Goal: Transaction & Acquisition: Book appointment/travel/reservation

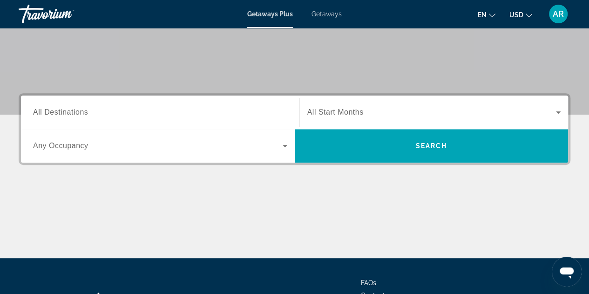
scroll to position [165, 0]
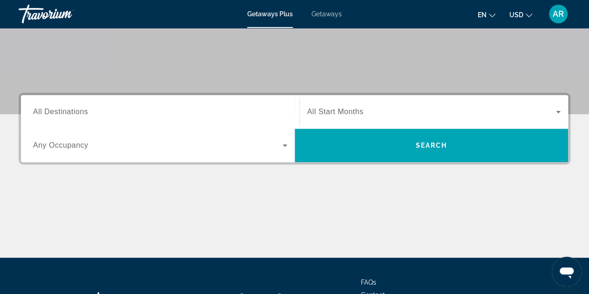
click at [80, 111] on span "All Destinations" at bounding box center [60, 112] width 55 height 8
click at [80, 111] on input "Destination All Destinations" at bounding box center [160, 112] width 254 height 11
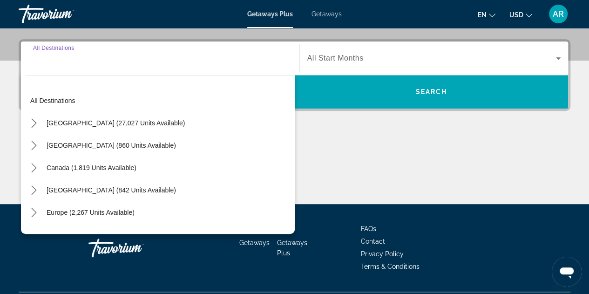
scroll to position [227, 0]
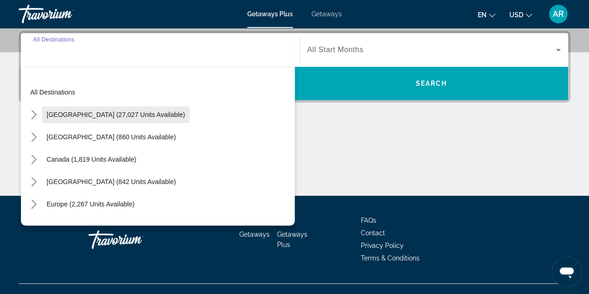
click at [68, 112] on span "United States (27,027 units available)" at bounding box center [116, 114] width 138 height 7
type input "**********"
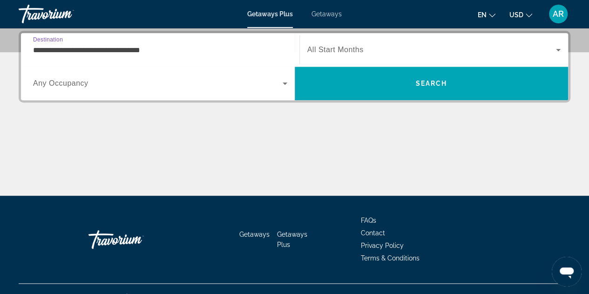
click at [109, 76] on div "Search widget" at bounding box center [160, 83] width 254 height 26
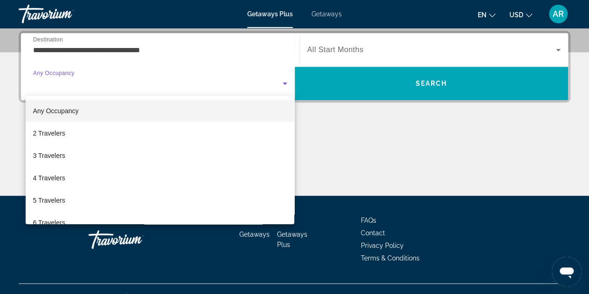
click at [424, 85] on div at bounding box center [294, 147] width 589 height 294
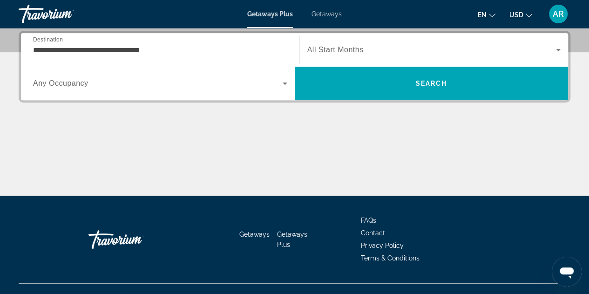
click at [409, 54] on span "Search widget" at bounding box center [431, 49] width 249 height 11
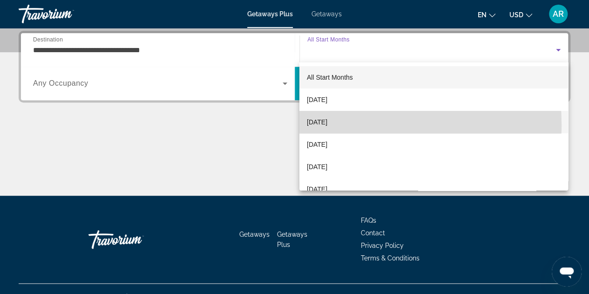
click at [327, 124] on span "November 2025" at bounding box center [317, 121] width 20 height 11
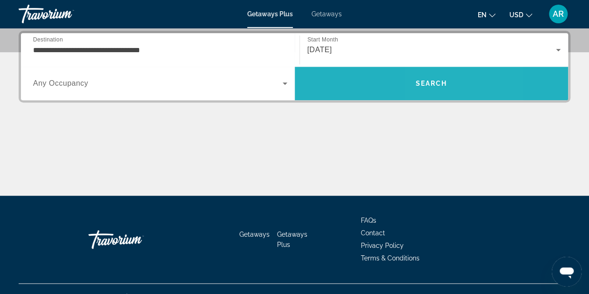
click at [428, 80] on span "Search" at bounding box center [431, 83] width 32 height 7
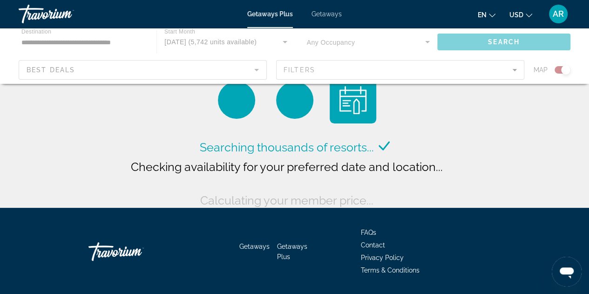
click at [97, 70] on div "Main content" at bounding box center [294, 56] width 589 height 56
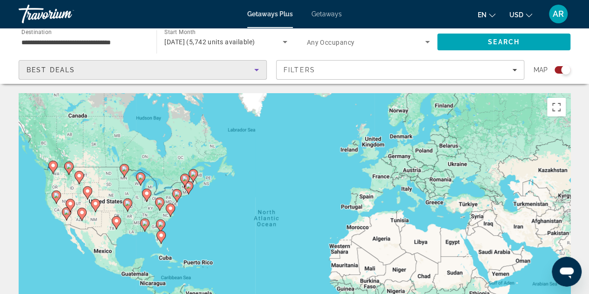
click at [88, 68] on div "Best Deals" at bounding box center [141, 69] width 228 height 11
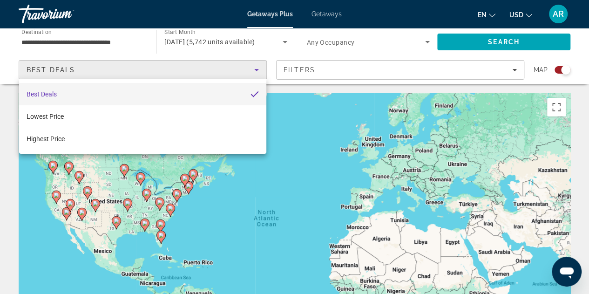
click at [88, 68] on div at bounding box center [294, 147] width 589 height 294
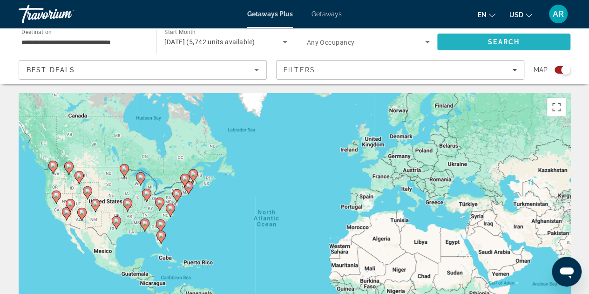
click at [493, 44] on span "Search" at bounding box center [504, 41] width 32 height 7
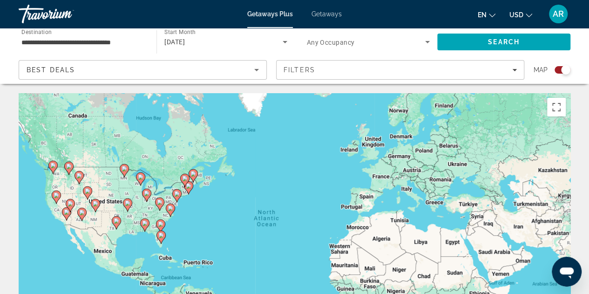
click at [315, 14] on span "Getaways" at bounding box center [327, 13] width 30 height 7
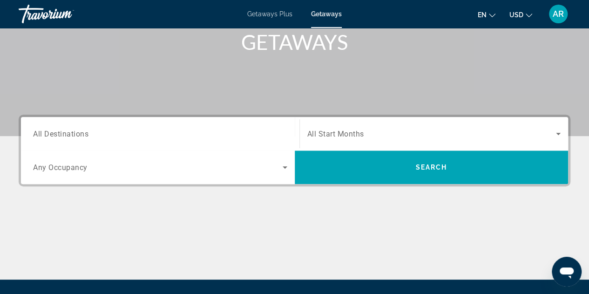
scroll to position [144, 0]
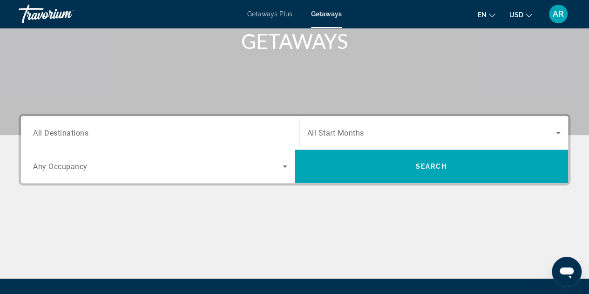
click at [559, 128] on icon "Search widget" at bounding box center [558, 132] width 11 height 11
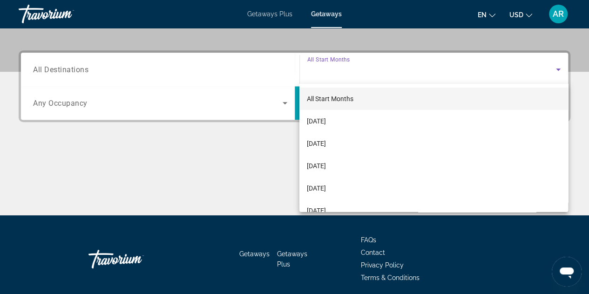
scroll to position [206, 0]
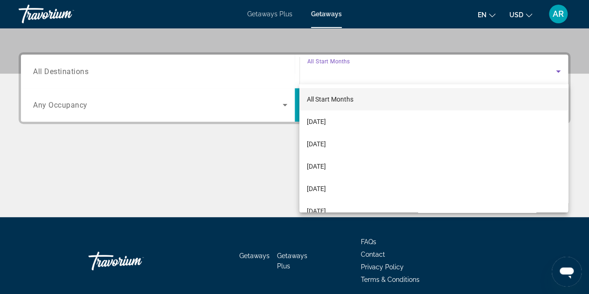
click at [182, 15] on div at bounding box center [294, 147] width 589 height 294
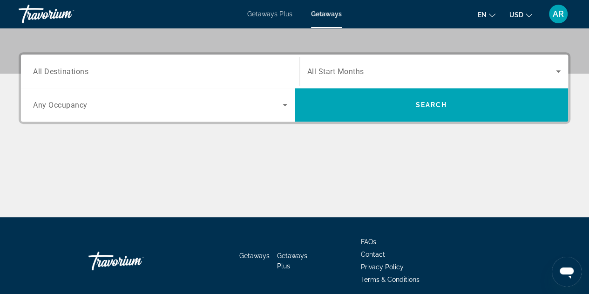
click at [182, 15] on div "Getaways Plus Getaways en English Español Français Italiano Português русский U…" at bounding box center [294, 14] width 589 height 24
click at [272, 21] on div "Getaways Plus Getaways en English Español Français Italiano Português русский U…" at bounding box center [294, 14] width 589 height 24
click at [263, 11] on span "Getaways Plus" at bounding box center [269, 13] width 45 height 7
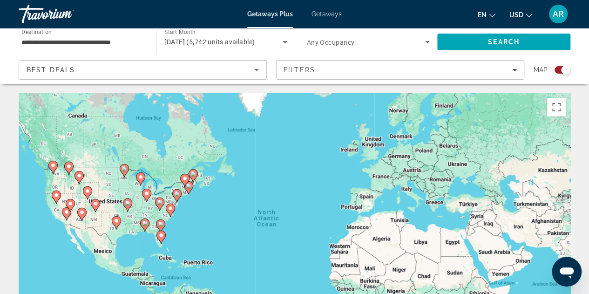
click at [42, 15] on div "Travorium" at bounding box center [65, 14] width 93 height 24
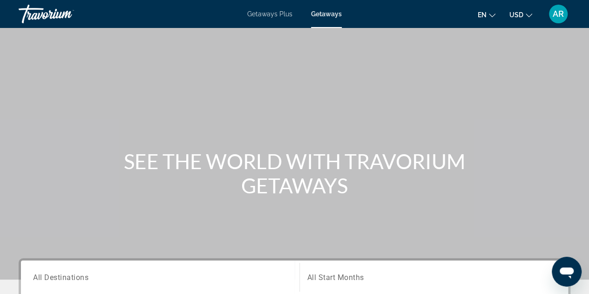
click at [42, 15] on div "Travorium" at bounding box center [65, 14] width 93 height 24
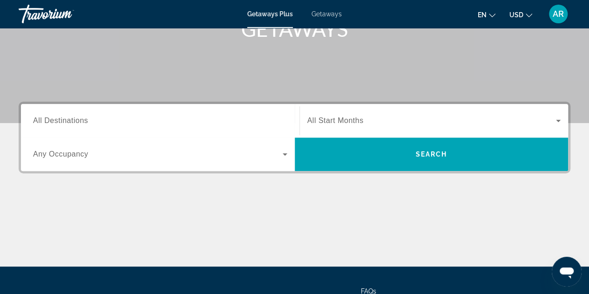
scroll to position [157, 0]
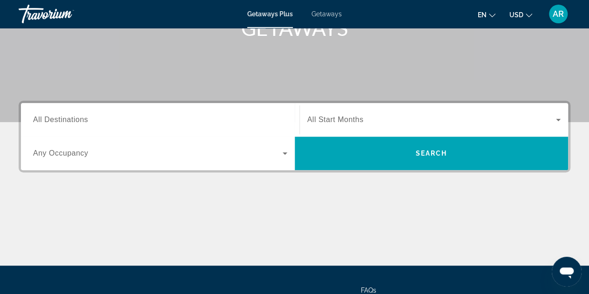
click at [50, 152] on span "Any Occupancy" at bounding box center [60, 153] width 55 height 8
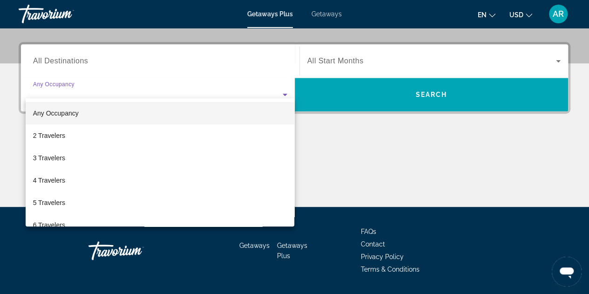
scroll to position [227, 0]
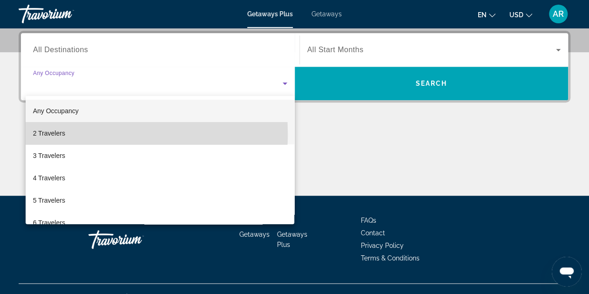
click at [56, 134] on span "2 Travelers" at bounding box center [49, 133] width 32 height 11
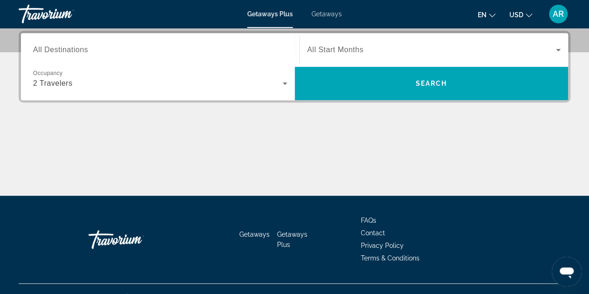
click at [73, 42] on div "Search widget" at bounding box center [160, 50] width 254 height 27
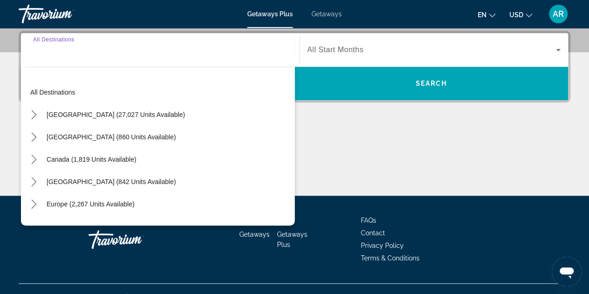
click at [73, 54] on input "Destination All Destinations" at bounding box center [160, 50] width 254 height 11
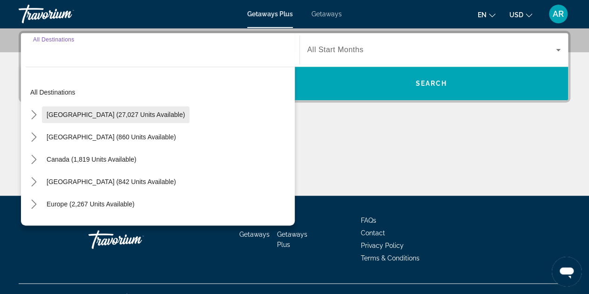
click at [61, 115] on span "United States (27,027 units available)" at bounding box center [116, 114] width 138 height 7
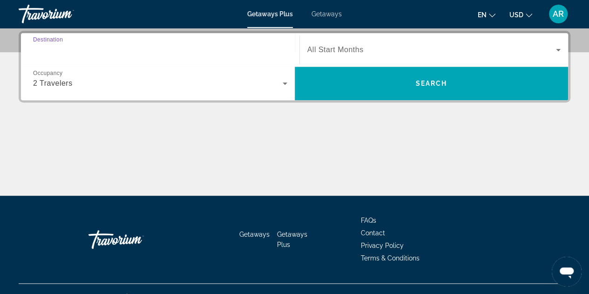
type input "**********"
click at [560, 50] on icon "Search widget" at bounding box center [558, 49] width 11 height 11
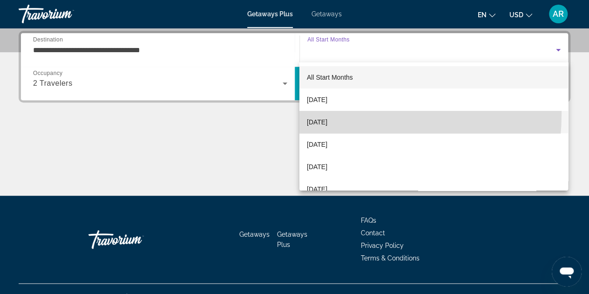
click at [320, 113] on mat-option "November 2025" at bounding box center [433, 122] width 269 height 22
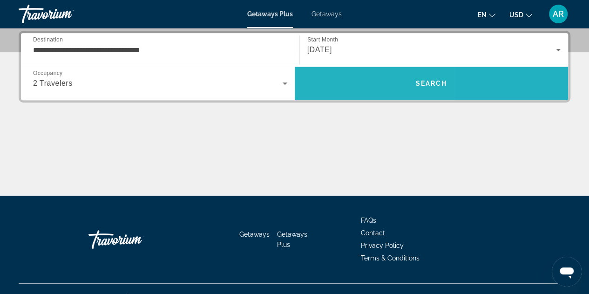
click at [334, 84] on span "Search" at bounding box center [432, 83] width 274 height 22
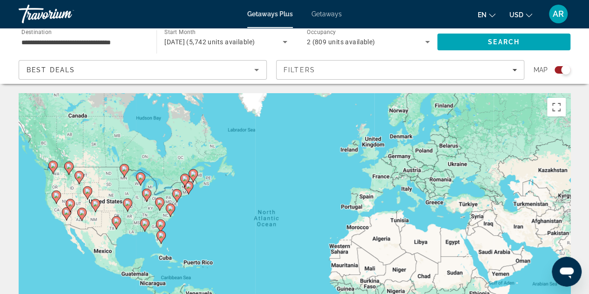
click at [162, 239] on icon "Main content" at bounding box center [161, 237] width 8 height 12
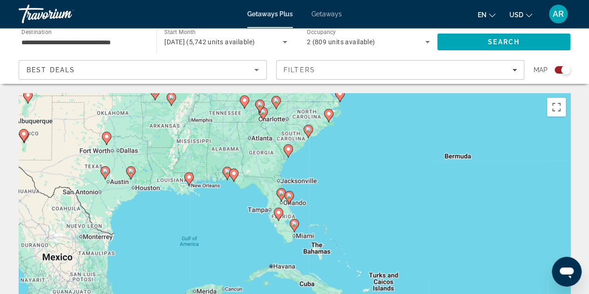
click at [282, 197] on icon "Main content" at bounding box center [281, 195] width 8 height 12
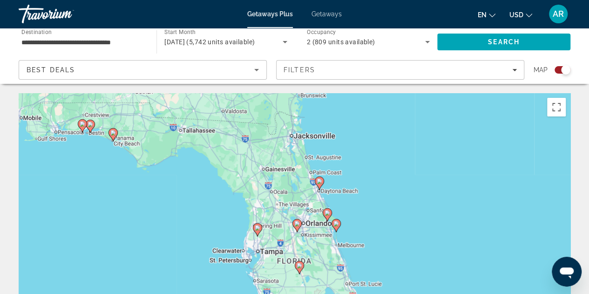
click at [328, 213] on image "Main content" at bounding box center [328, 213] width 6 height 6
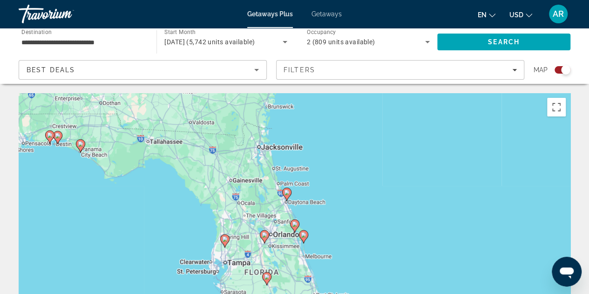
click at [295, 224] on image "Main content" at bounding box center [295, 224] width 6 height 6
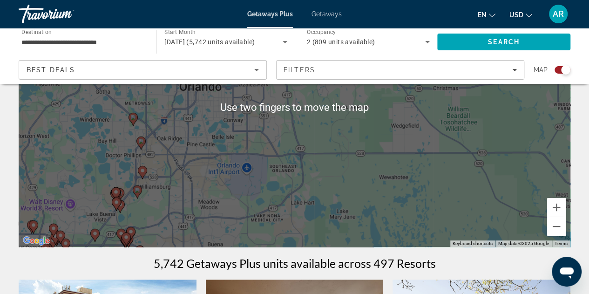
scroll to position [135, 0]
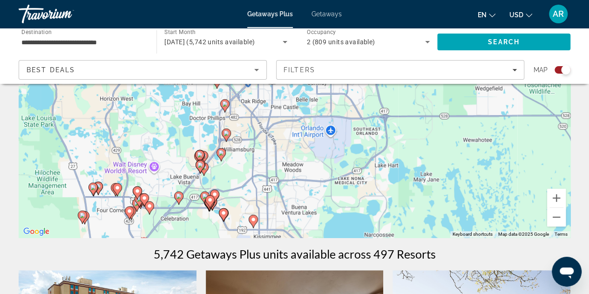
click at [118, 188] on image "Main content" at bounding box center [118, 188] width 6 height 6
type input "**********"
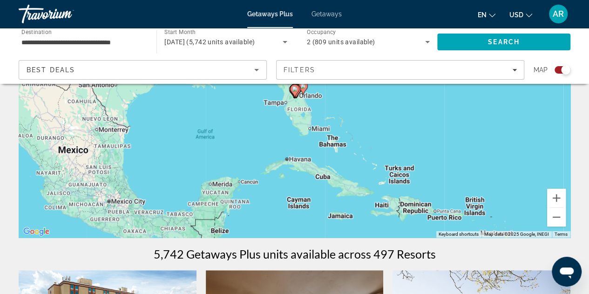
click at [252, 128] on div "To navigate, press the arrow keys. To activate drag with keyboard, press Alt + …" at bounding box center [295, 97] width 552 height 279
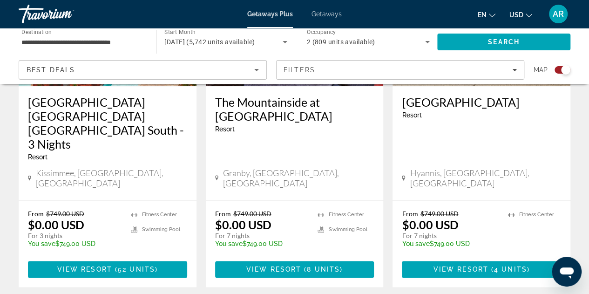
scroll to position [470, 0]
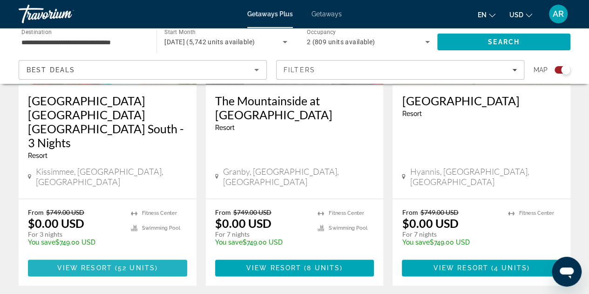
click at [101, 264] on span "View Resort" at bounding box center [84, 267] width 55 height 7
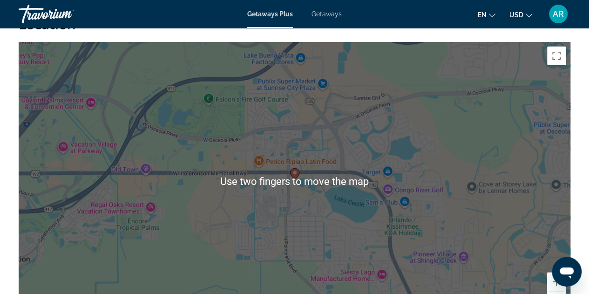
scroll to position [1229, 0]
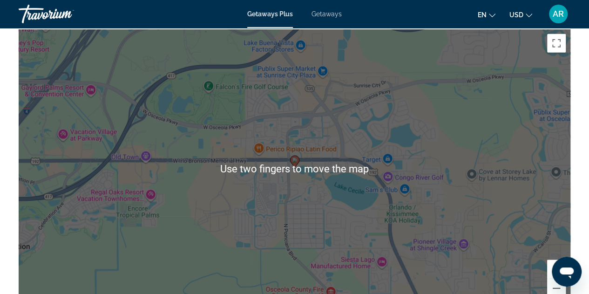
click at [395, 124] on div "To activate drag with keyboard, press Alt + Enter. Once in keyboard drag state,…" at bounding box center [295, 168] width 552 height 279
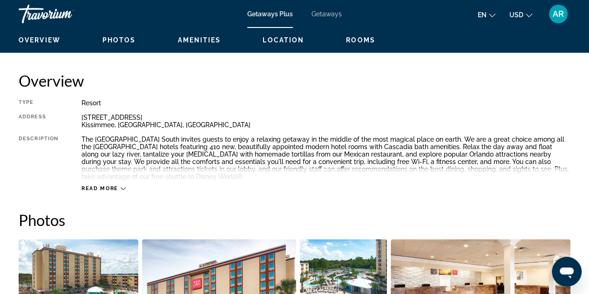
scroll to position [471, 0]
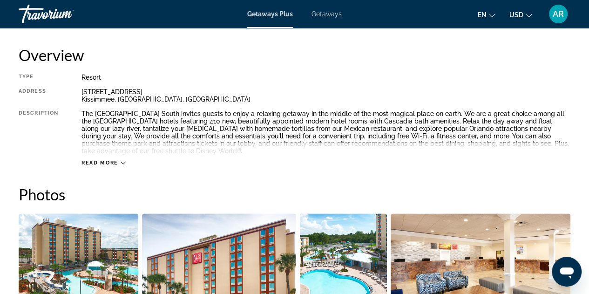
click at [123, 165] on icon "Main content" at bounding box center [123, 162] width 5 height 5
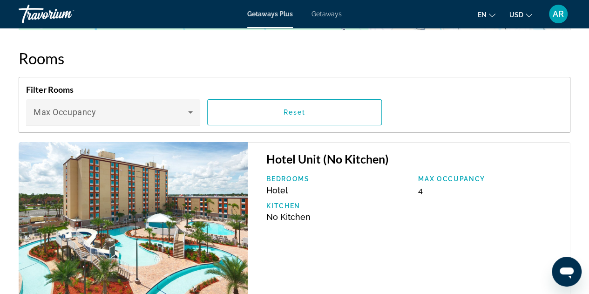
scroll to position [1509, 0]
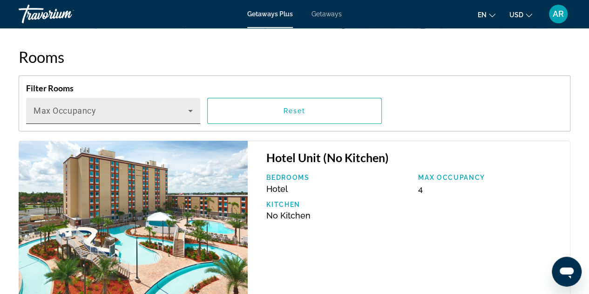
click at [188, 113] on icon "Main content" at bounding box center [190, 110] width 11 height 11
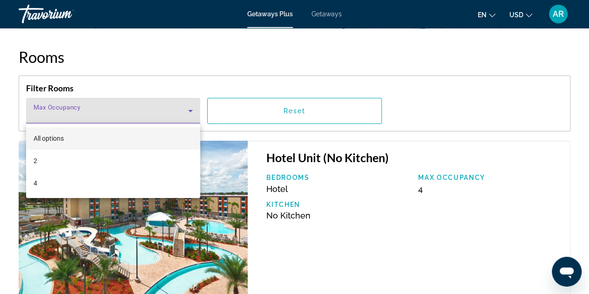
click at [167, 55] on div at bounding box center [294, 147] width 589 height 294
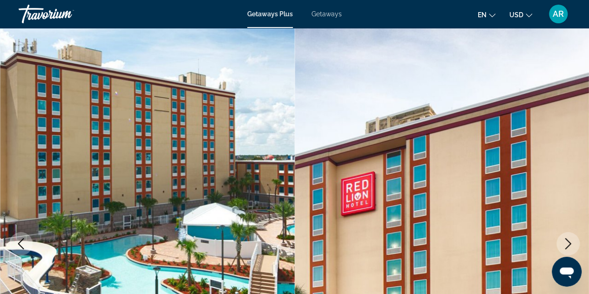
scroll to position [0, 0]
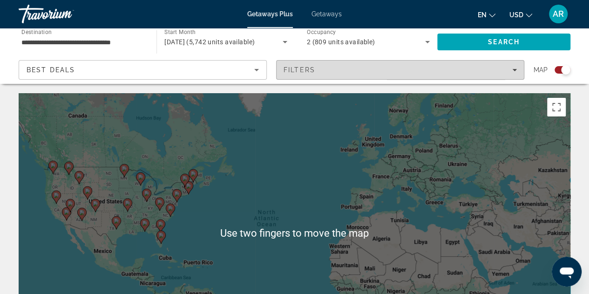
click at [337, 68] on div "Filters" at bounding box center [400, 69] width 233 height 7
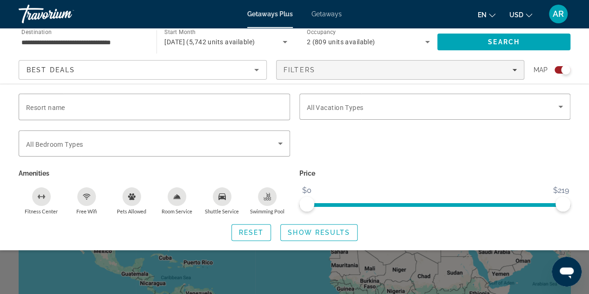
click at [203, 39] on span "November 2025 (5,742 units available)" at bounding box center [209, 41] width 90 height 7
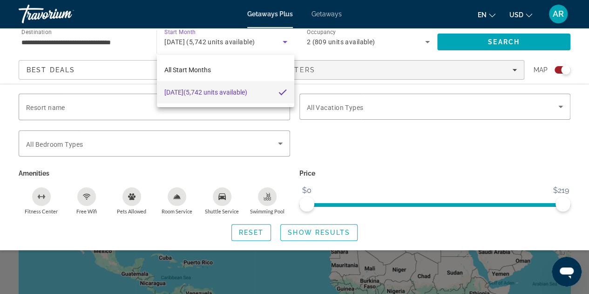
click at [243, 96] on span "November 2025 (5,742 units available)" at bounding box center [205, 92] width 83 height 11
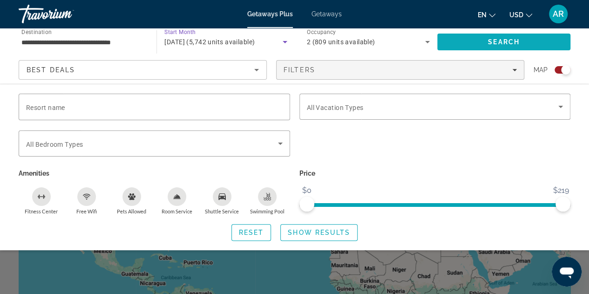
click at [503, 43] on span "Search" at bounding box center [504, 41] width 32 height 7
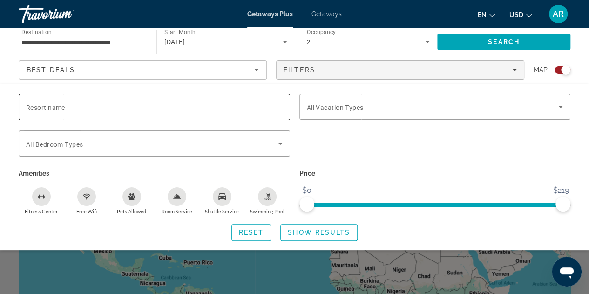
click at [68, 111] on div "Resort name" at bounding box center [154, 107] width 257 height 27
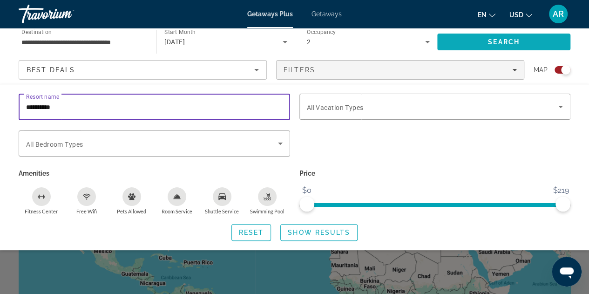
click at [496, 43] on span "Search" at bounding box center [504, 41] width 32 height 7
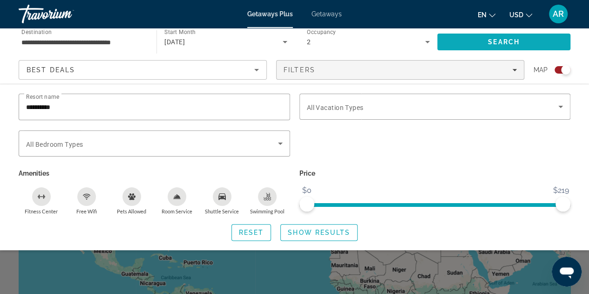
click at [491, 34] on span "Search" at bounding box center [503, 42] width 133 height 22
click at [75, 107] on input "**********" at bounding box center [154, 107] width 257 height 11
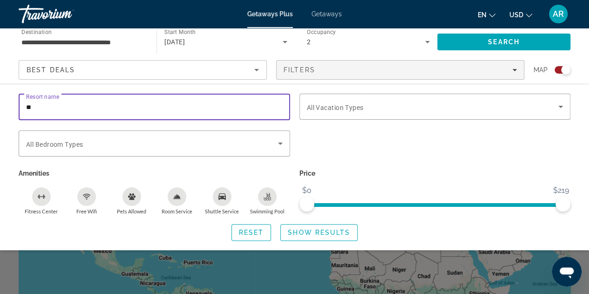
type input "*"
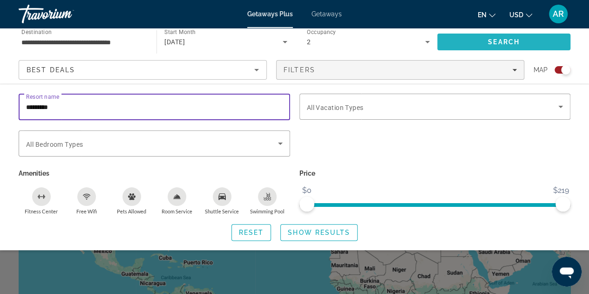
click at [500, 40] on span "Search" at bounding box center [504, 41] width 32 height 7
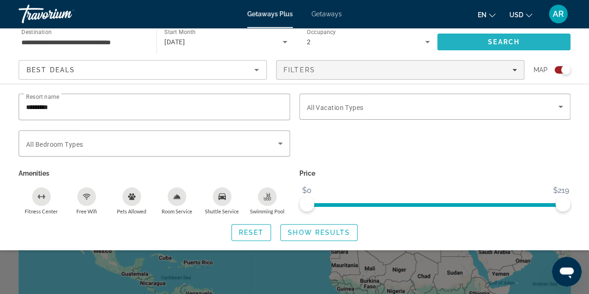
click at [521, 38] on span "Search" at bounding box center [503, 42] width 133 height 22
click at [531, 43] on span "Search" at bounding box center [503, 42] width 133 height 22
click at [81, 111] on input "*********" at bounding box center [154, 107] width 257 height 11
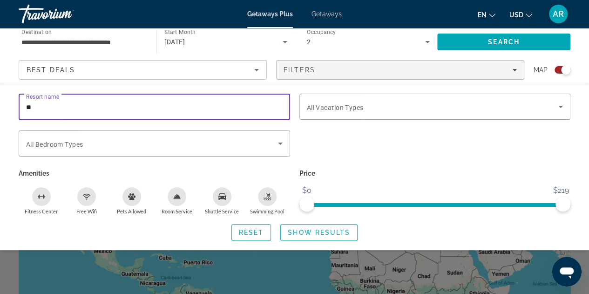
type input "*"
click at [126, 86] on div "Resort name Vacation Types All Vacation Types Bedroom Types All Bedroom Types A…" at bounding box center [294, 167] width 589 height 166
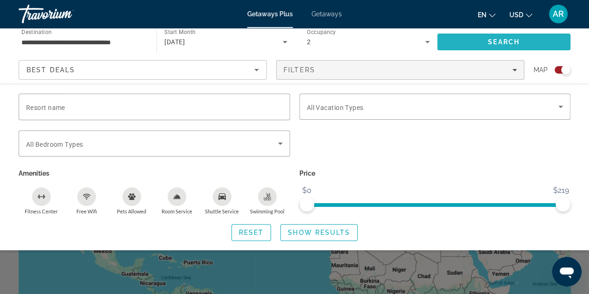
click at [477, 35] on span "Search" at bounding box center [503, 42] width 133 height 22
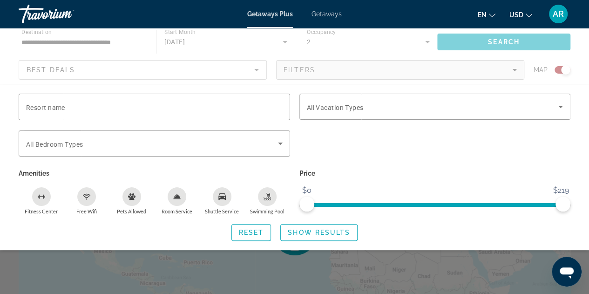
click at [480, 43] on div "Main content" at bounding box center [294, 56] width 589 height 56
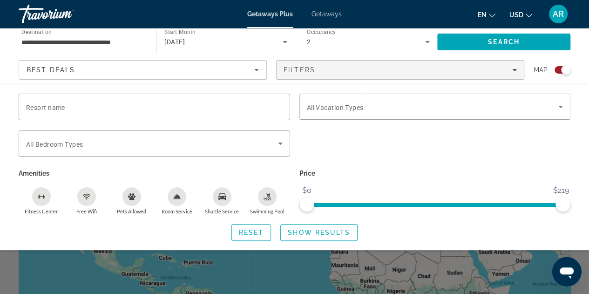
click at [422, 170] on p "Price" at bounding box center [435, 173] width 272 height 13
click at [320, 226] on span "Search widget" at bounding box center [319, 232] width 76 height 22
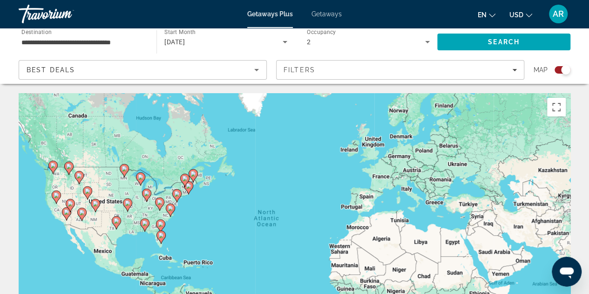
click at [160, 237] on image "Main content" at bounding box center [161, 235] width 6 height 6
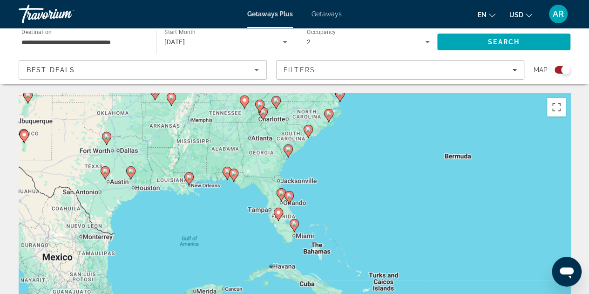
click at [280, 193] on image "Main content" at bounding box center [282, 193] width 6 height 6
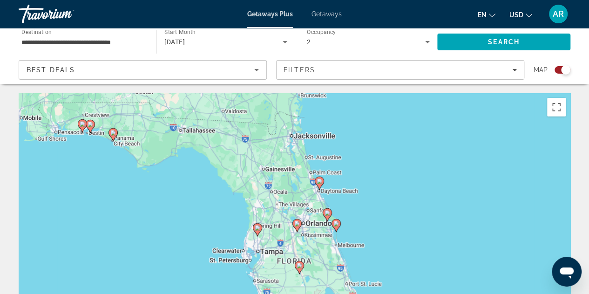
click at [328, 214] on image "Main content" at bounding box center [328, 213] width 6 height 6
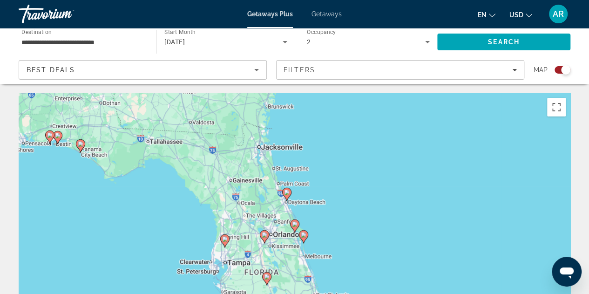
click at [295, 229] on icon "Main content" at bounding box center [294, 226] width 8 height 12
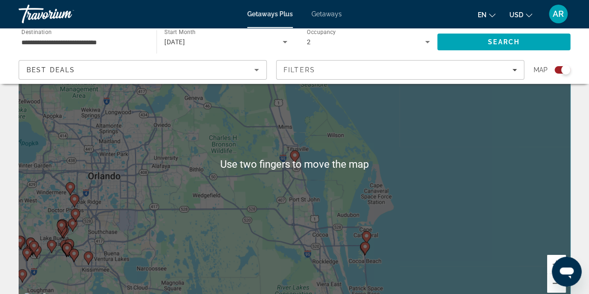
scroll to position [75, 0]
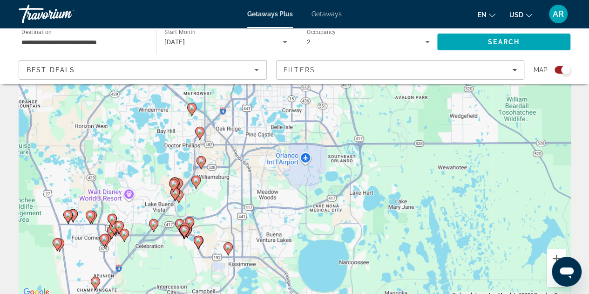
click at [177, 190] on gmp-advanced-marker "Main content" at bounding box center [173, 185] width 9 height 14
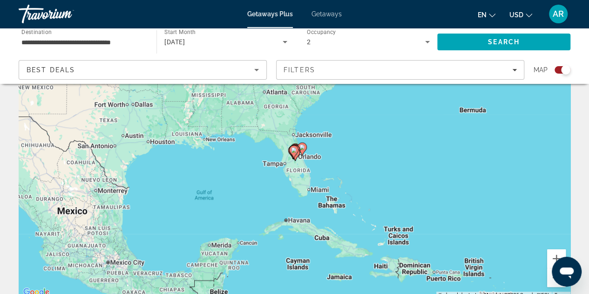
click at [295, 155] on icon "Main content" at bounding box center [293, 152] width 8 height 12
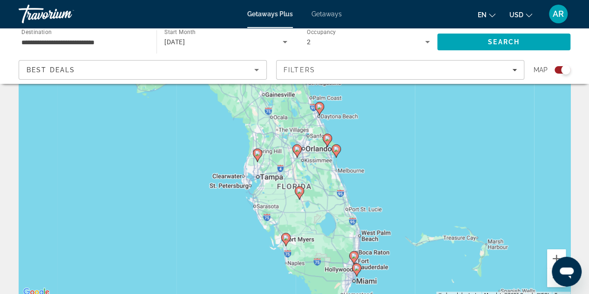
click at [299, 153] on gmp-advanced-marker "Main content" at bounding box center [297, 151] width 9 height 14
type input "**********"
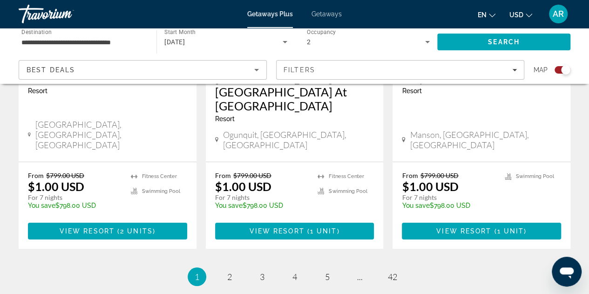
scroll to position [1553, 0]
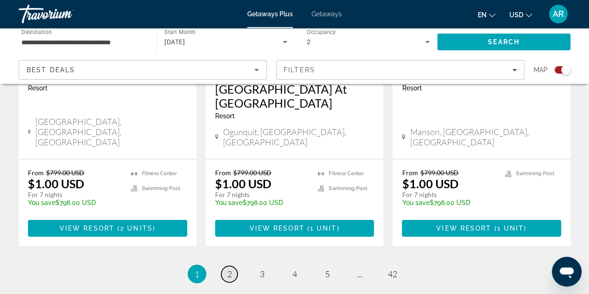
click at [231, 266] on link "page 2" at bounding box center [229, 274] width 16 height 16
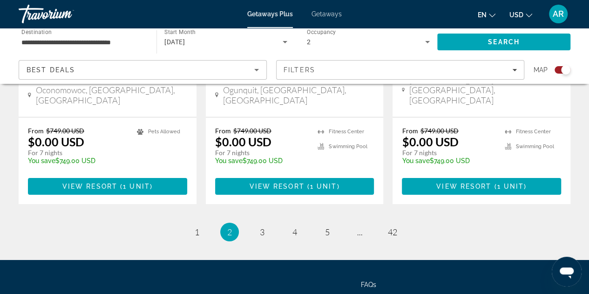
scroll to position [1571, 0]
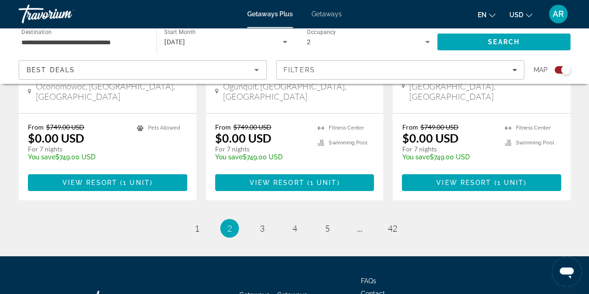
click at [266, 220] on link "page 3" at bounding box center [262, 228] width 16 height 16
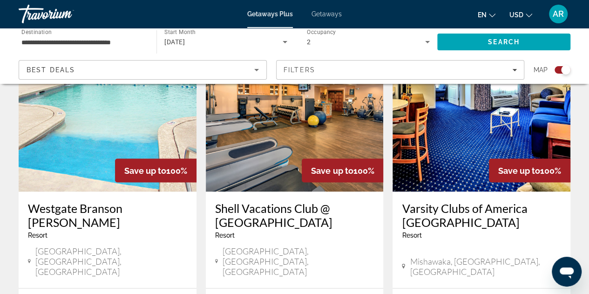
scroll to position [732, 0]
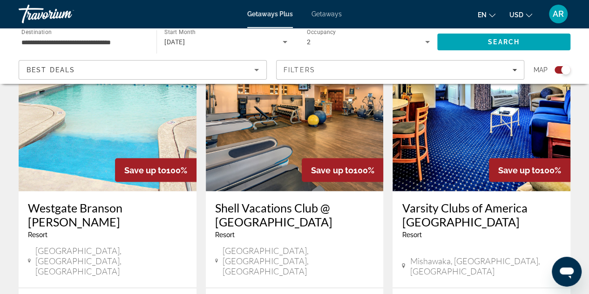
click at [300, 200] on h3 "Shell Vacations Club @ The Legacy Golf Resort" at bounding box center [294, 214] width 159 height 28
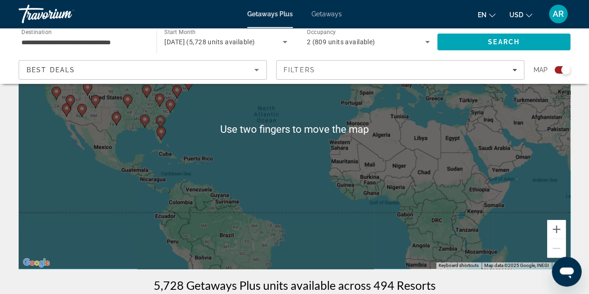
scroll to position [106, 0]
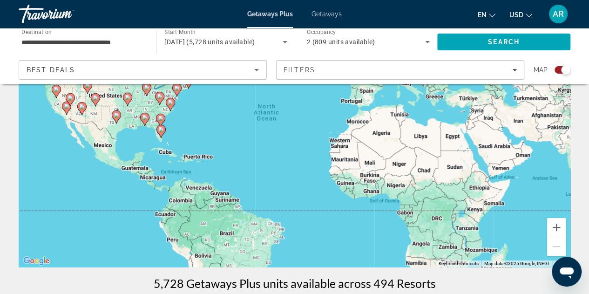
click at [161, 131] on image "Main content" at bounding box center [161, 130] width 6 height 6
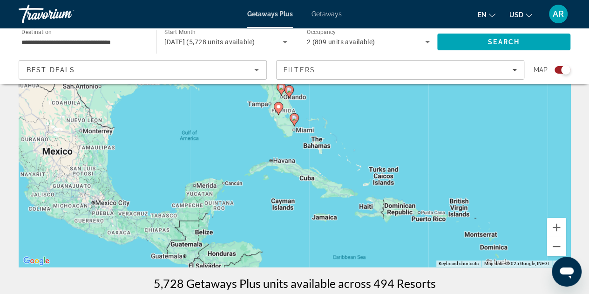
click at [289, 87] on image "Main content" at bounding box center [289, 90] width 6 height 6
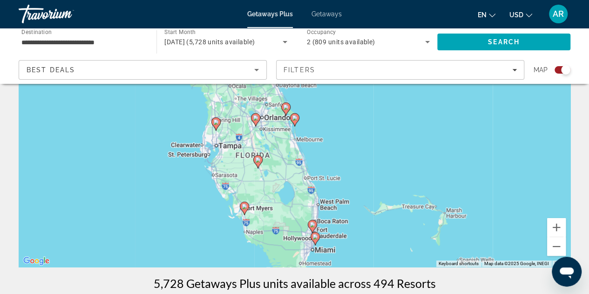
click at [265, 122] on div "To activate drag with keyboard, press Alt + Enter. Once in keyboard drag state,…" at bounding box center [295, 126] width 552 height 279
click at [257, 122] on icon "Main content" at bounding box center [255, 120] width 8 height 12
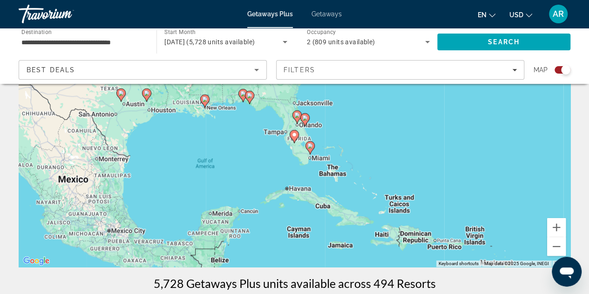
click at [302, 120] on icon "Main content" at bounding box center [304, 120] width 8 height 12
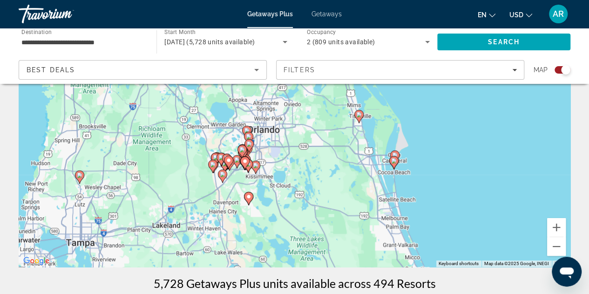
click at [250, 134] on icon "Main content" at bounding box center [248, 138] width 8 height 12
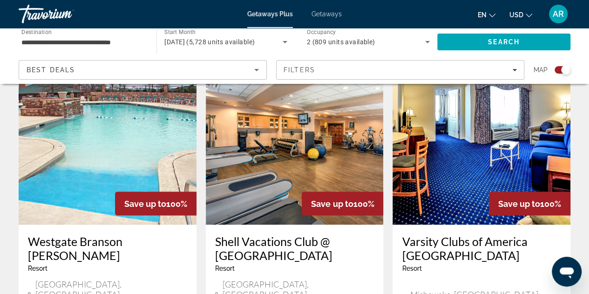
scroll to position [700, 0]
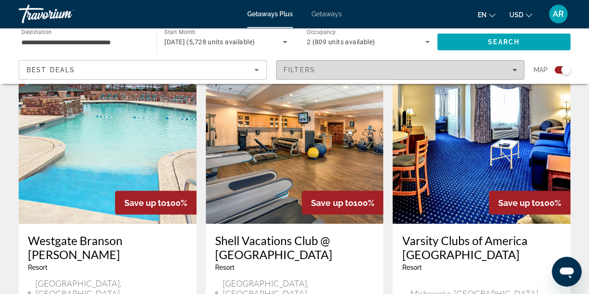
click at [519, 72] on span "Filters" at bounding box center [400, 70] width 247 height 22
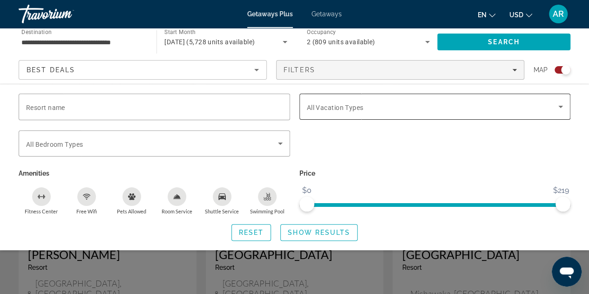
click at [561, 106] on icon "Search widget" at bounding box center [560, 107] width 5 height 2
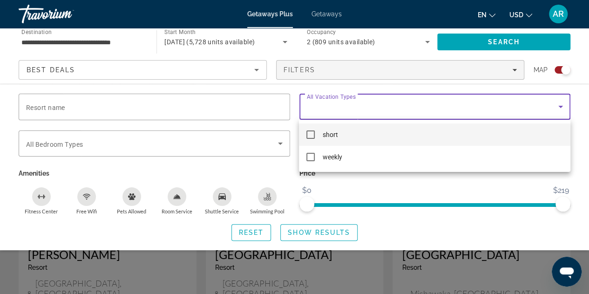
click at [311, 136] on mat-pseudo-checkbox at bounding box center [310, 134] width 8 height 8
click at [381, 191] on div at bounding box center [294, 147] width 589 height 294
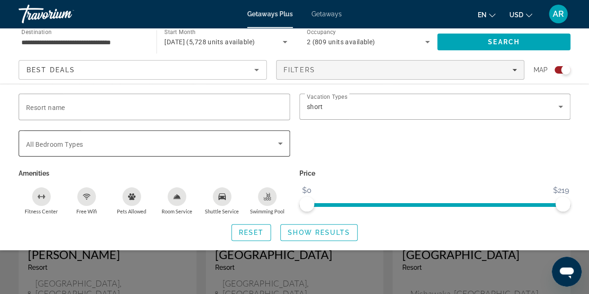
click at [280, 144] on icon "Search widget" at bounding box center [280, 144] width 5 height 2
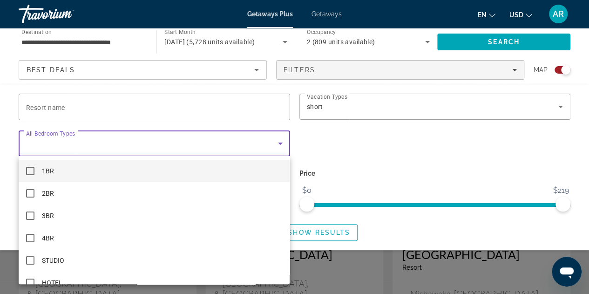
click at [28, 171] on mat-pseudo-checkbox at bounding box center [30, 171] width 8 height 8
click at [374, 166] on div at bounding box center [294, 147] width 589 height 294
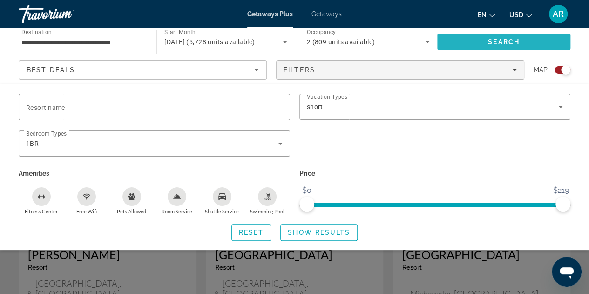
click at [501, 41] on span "Search" at bounding box center [504, 41] width 32 height 7
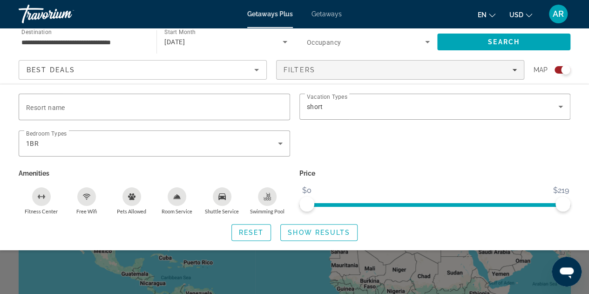
click at [256, 70] on icon "Sort by" at bounding box center [256, 70] width 5 height 2
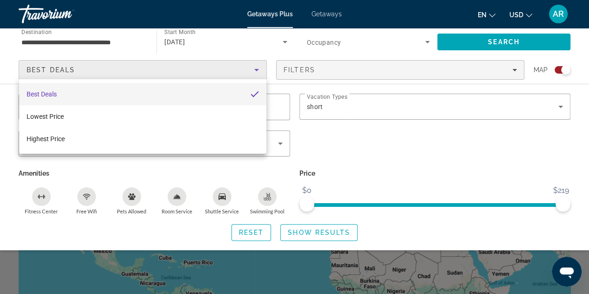
click at [357, 152] on div at bounding box center [294, 147] width 589 height 294
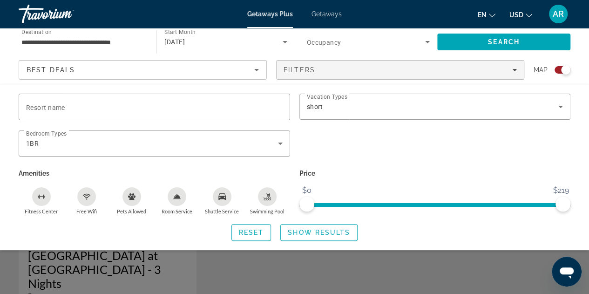
scroll to position [316, 0]
click at [354, 273] on div "Search widget" at bounding box center [294, 217] width 589 height 154
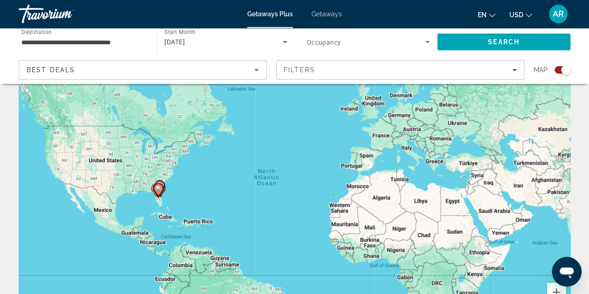
scroll to position [0, 0]
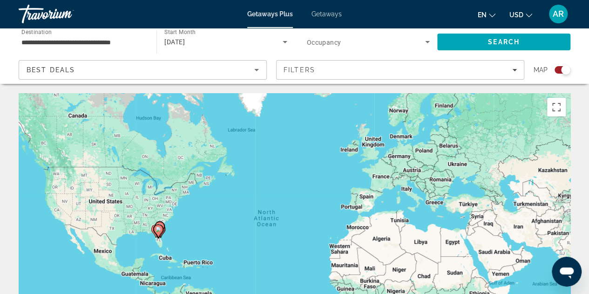
click at [105, 47] on input "**********" at bounding box center [82, 42] width 123 height 11
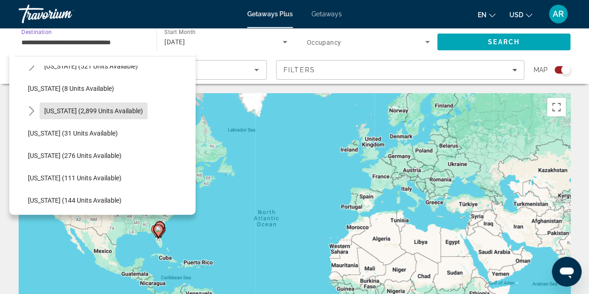
scroll to position [125, 0]
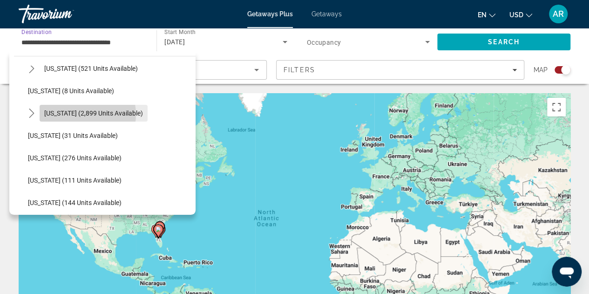
click at [85, 114] on span "Florida (2,899 units available)" at bounding box center [93, 112] width 99 height 7
type input "**********"
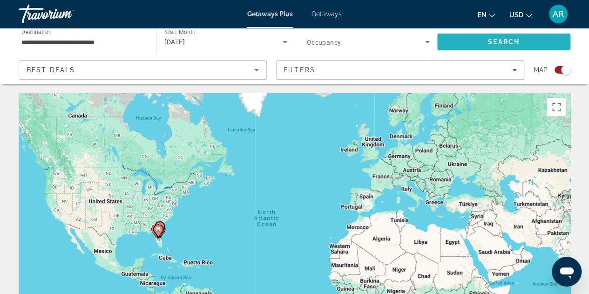
click at [491, 33] on span "Search" at bounding box center [503, 42] width 133 height 22
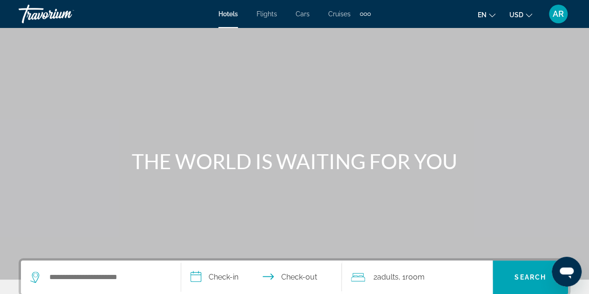
click at [227, 13] on span "Hotels" at bounding box center [228, 13] width 20 height 7
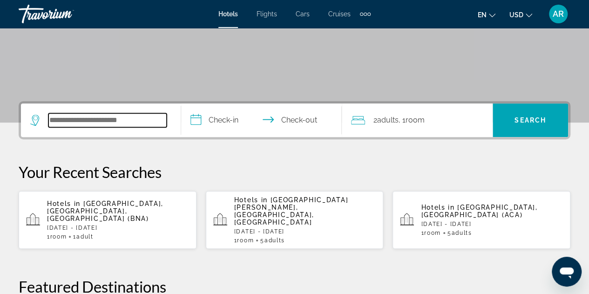
click at [108, 119] on input "Search hotel destination" at bounding box center [107, 120] width 118 height 14
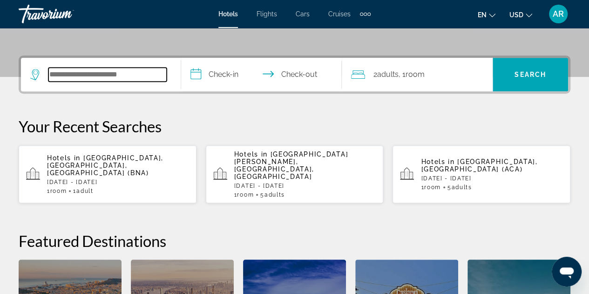
scroll to position [227, 0]
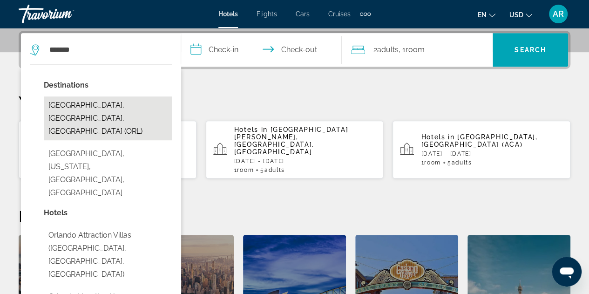
click at [135, 107] on button "[GEOGRAPHIC_DATA], [GEOGRAPHIC_DATA], [GEOGRAPHIC_DATA] (ORL)" at bounding box center [108, 118] width 128 height 44
type input "**********"
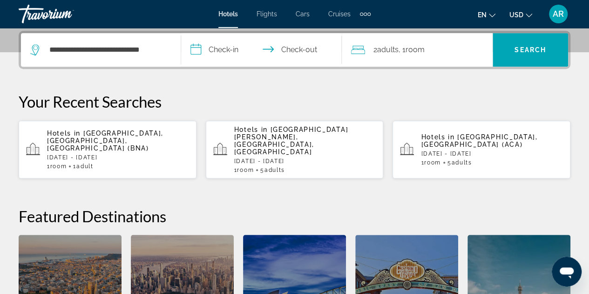
click at [241, 52] on input "**********" at bounding box center [263, 51] width 164 height 36
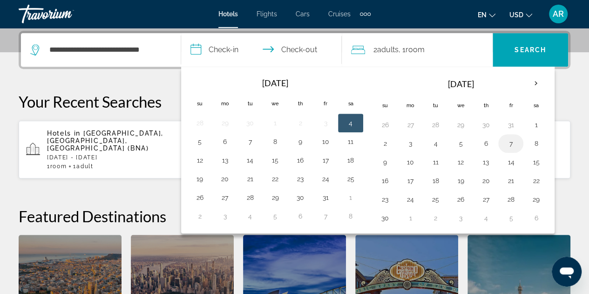
click at [508, 144] on button "7" at bounding box center [511, 143] width 15 height 13
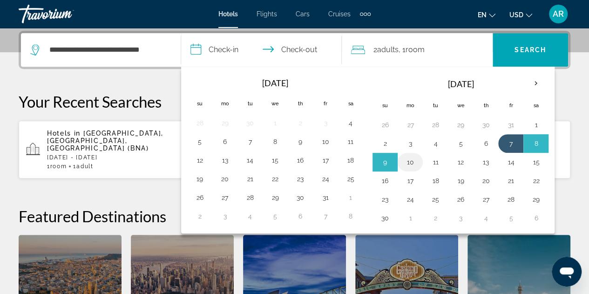
click at [408, 160] on button "10" at bounding box center [410, 162] width 15 height 13
type input "**********"
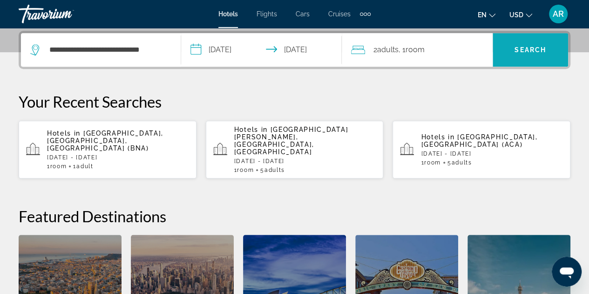
click at [527, 48] on span "Search" at bounding box center [531, 49] width 32 height 7
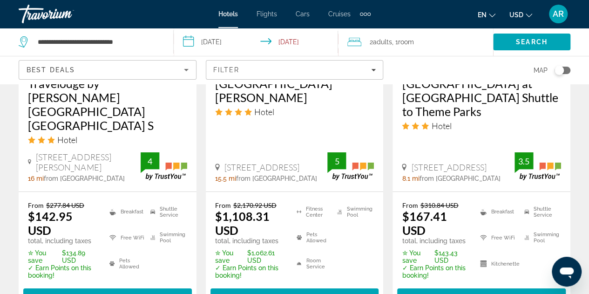
scroll to position [1391, 0]
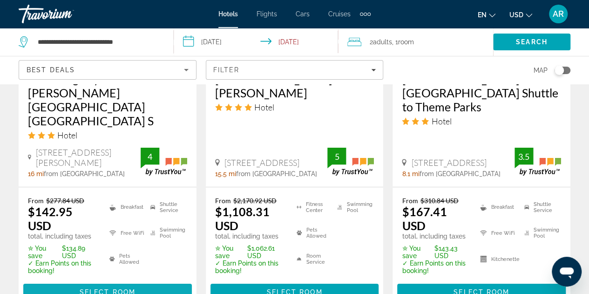
click at [112, 288] on span "Select Room" at bounding box center [108, 291] width 56 height 7
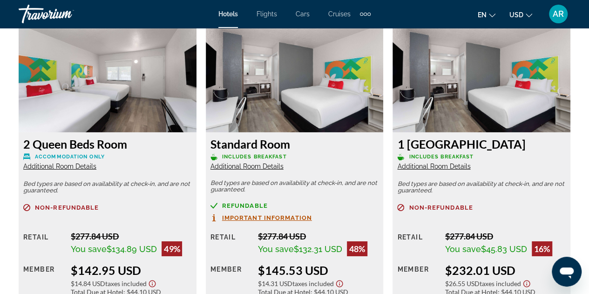
scroll to position [1463, 0]
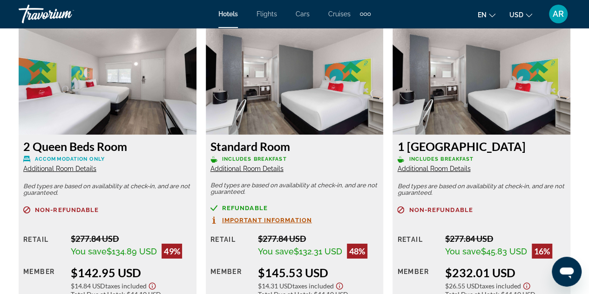
click at [333, 207] on div "Refundable" at bounding box center [295, 207] width 169 height 7
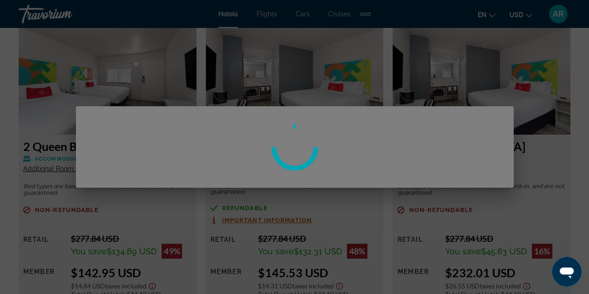
scroll to position [0, 0]
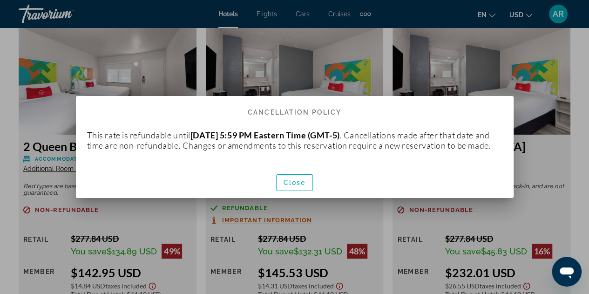
click at [361, 62] on div at bounding box center [294, 147] width 589 height 294
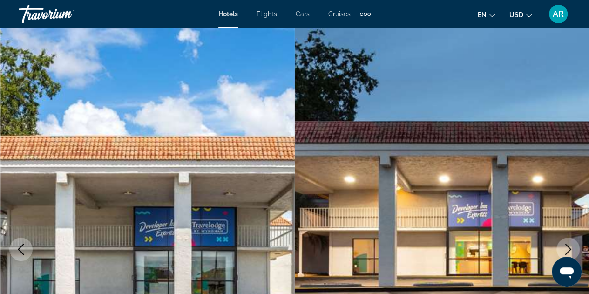
click at [369, 135] on img "Main content" at bounding box center [442, 249] width 295 height 442
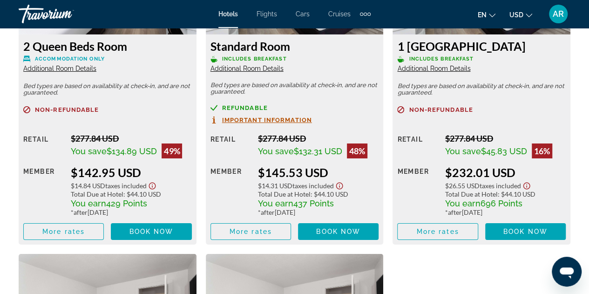
scroll to position [1565, 0]
